Goal: Information Seeking & Learning: Learn about a topic

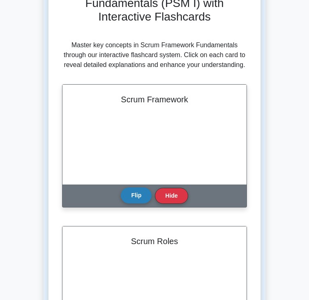
click at [129, 198] on button "Flip" at bounding box center [136, 195] width 31 height 16
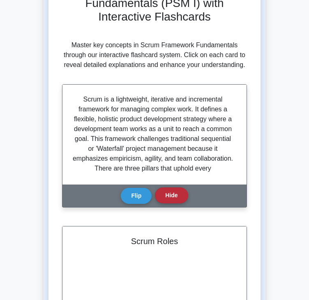
click at [171, 198] on button "Hide" at bounding box center [171, 195] width 33 height 16
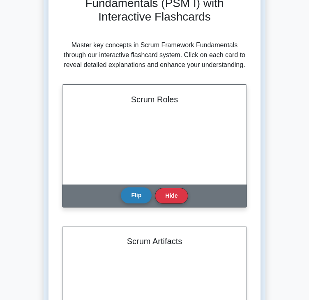
click at [147, 196] on button "Flip" at bounding box center [136, 195] width 31 height 16
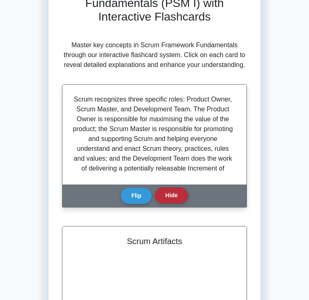
click at [163, 195] on button "Hide" at bounding box center [171, 195] width 33 height 16
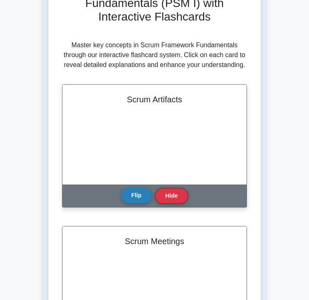
click at [138, 195] on button "Flip" at bounding box center [136, 195] width 31 height 16
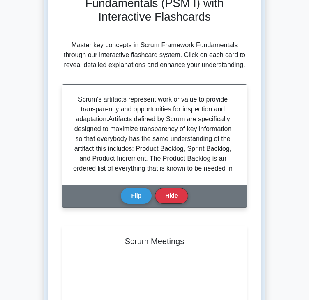
scroll to position [54, 0]
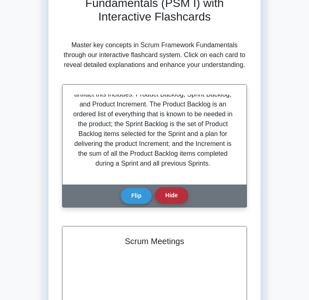
click at [174, 194] on button "Hide" at bounding box center [171, 195] width 33 height 16
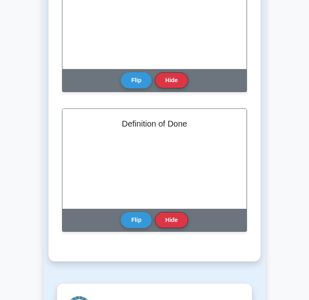
scroll to position [894, 0]
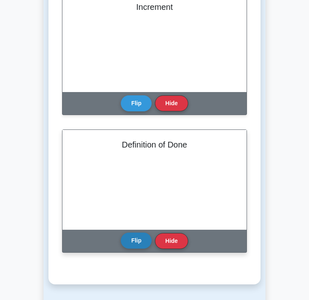
click at [133, 246] on button "Flip" at bounding box center [136, 240] width 31 height 16
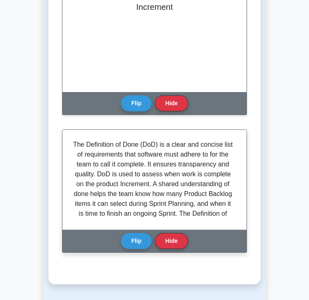
scroll to position [25, 0]
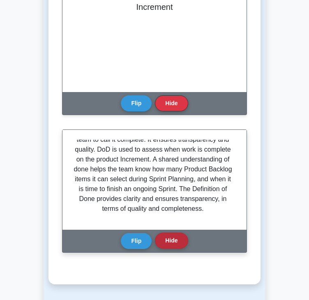
click at [173, 237] on button "Hide" at bounding box center [171, 240] width 33 height 16
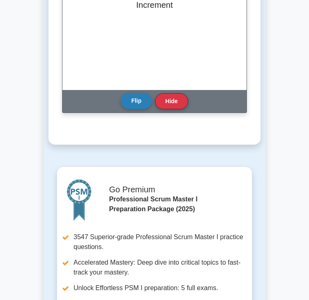
click at [133, 106] on button "Flip" at bounding box center [136, 101] width 31 height 16
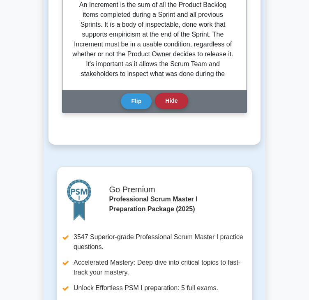
click at [166, 103] on button "Hide" at bounding box center [171, 101] width 33 height 16
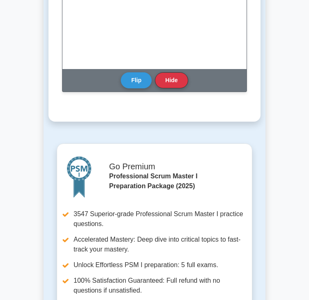
scroll to position [642, 0]
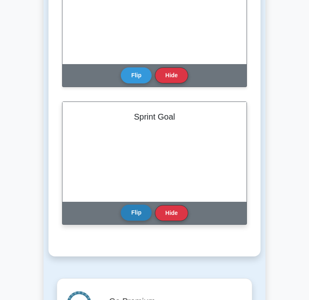
click at [138, 206] on button "Flip" at bounding box center [136, 213] width 31 height 16
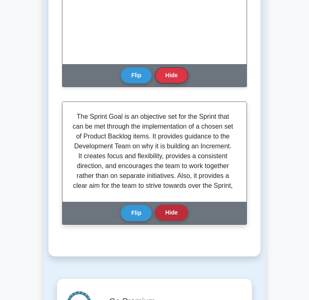
click at [170, 211] on button "Hide" at bounding box center [171, 213] width 33 height 16
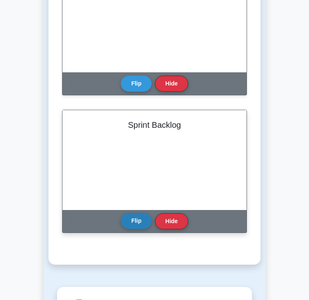
scroll to position [495, 0]
click at [182, 219] on button "Hide" at bounding box center [171, 221] width 33 height 16
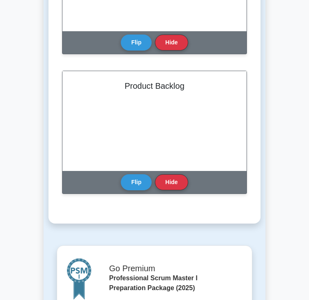
scroll to position [396, 0]
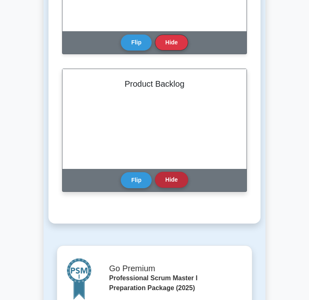
click at [171, 184] on button "Hide" at bounding box center [171, 180] width 33 height 16
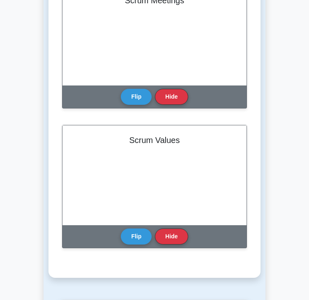
scroll to position [198, 0]
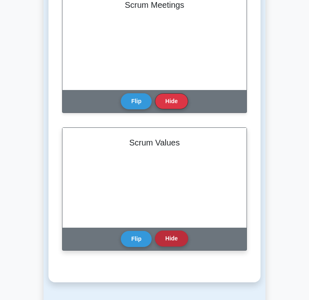
click at [182, 239] on button "Hide" at bounding box center [171, 238] width 33 height 16
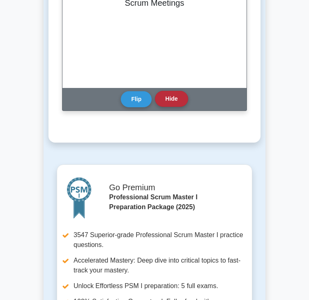
click at [161, 101] on button "Hide" at bounding box center [171, 99] width 33 height 16
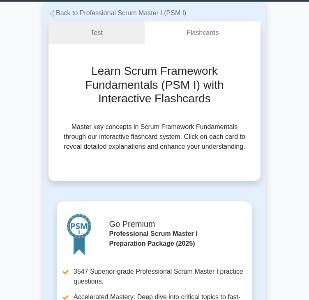
scroll to position [0, 0]
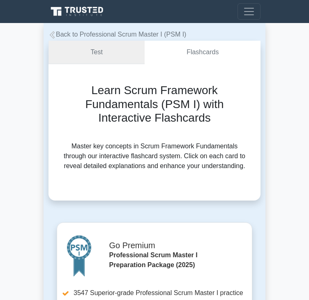
click at [97, 52] on link "Test" at bounding box center [96, 52] width 96 height 23
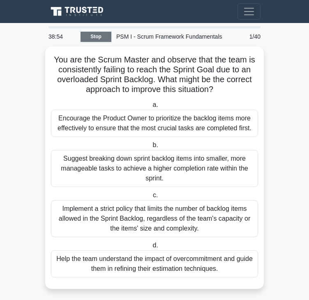
click at [95, 35] on link "Stop" at bounding box center [96, 37] width 31 height 10
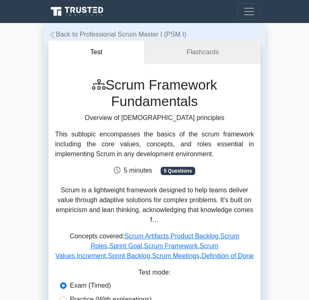
click at [127, 140] on div "This subtopic encompasses the basics of the scrum framework including the core …" at bounding box center [154, 144] width 199 height 30
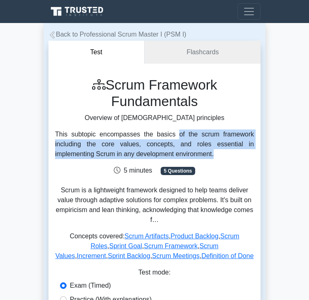
click at [127, 140] on div "This subtopic encompasses the basics of the scrum framework including the core …" at bounding box center [154, 144] width 199 height 30
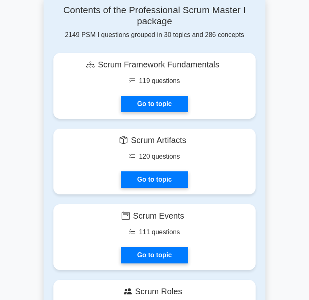
scroll to position [570, 0]
